Goal: Information Seeking & Learning: Learn about a topic

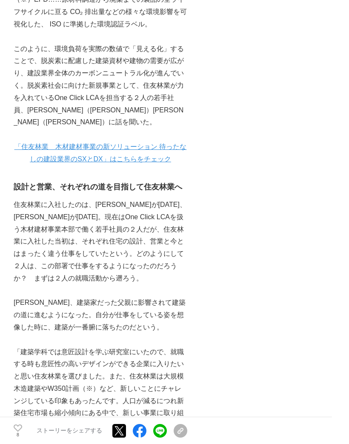
scroll to position [644, 0]
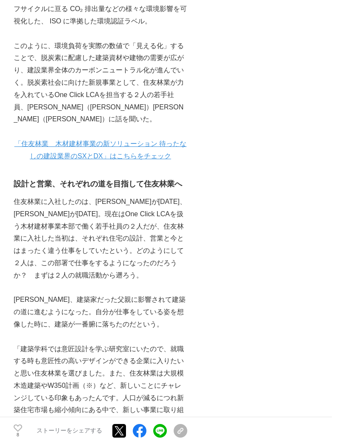
click at [52, 142] on u "「住友林業　木材建材事業の新ソリューション 待ったなしの建設業界のSXとDX」はこちらをチェック" at bounding box center [100, 150] width 172 height 20
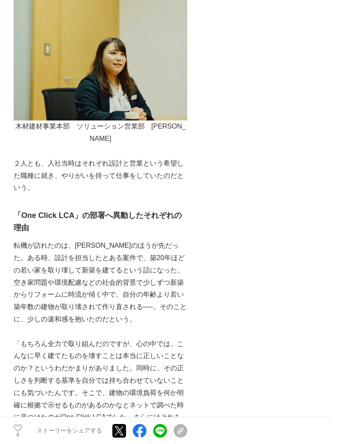
scroll to position [1557, 0]
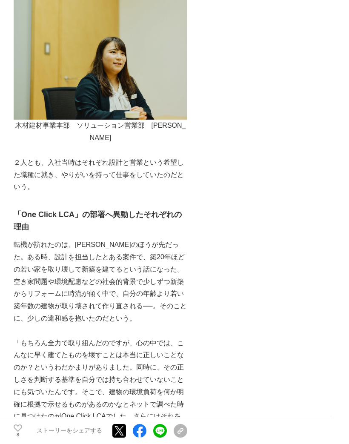
click at [79, 63] on img at bounding box center [101, 54] width 174 height 130
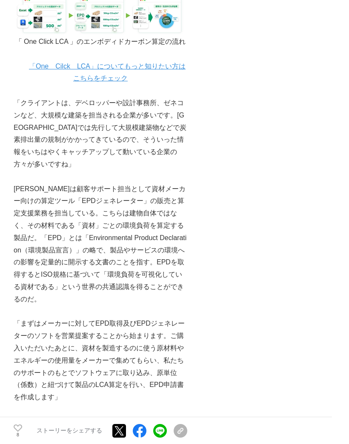
scroll to position [2795, 0]
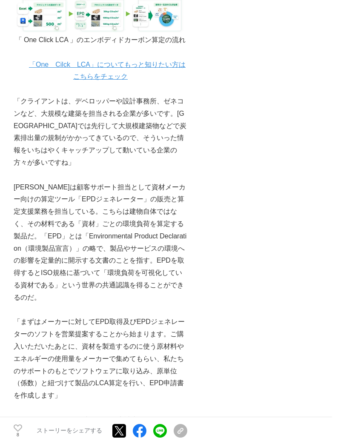
click at [111, 181] on p "[PERSON_NAME]は顧客サポート担当として資材メーカー向けの算定ツール「EPDジェネレーター」の販売と算定支援業務を担当している。こちらは建物自体では…" at bounding box center [101, 242] width 174 height 123
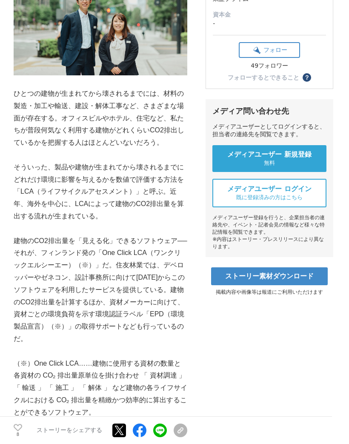
scroll to position [225, 0]
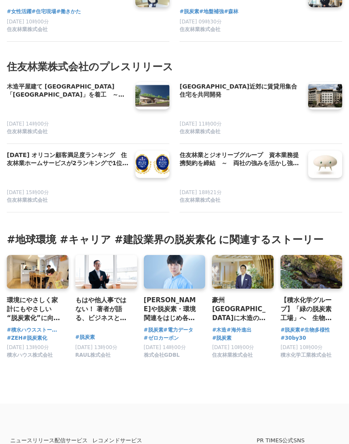
scroll to position [4983, 0]
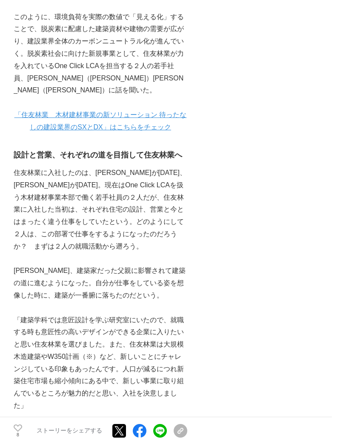
scroll to position [674, 0]
